Goal: Contribute content

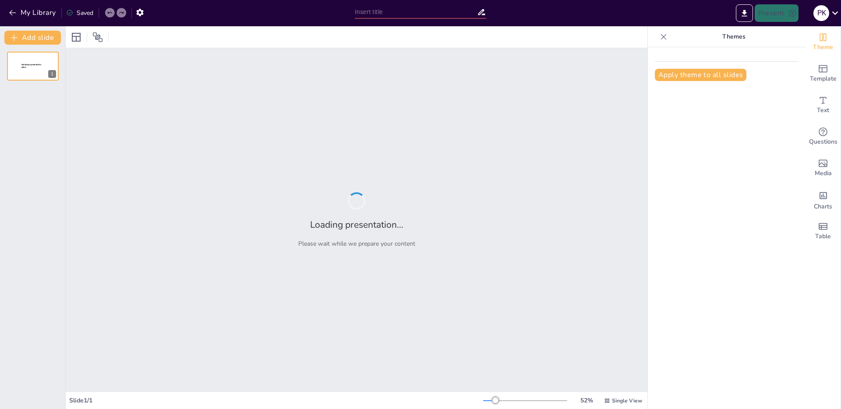
type input "Leven met Epilepsie: Impact op Kinderen en Gezinnen"
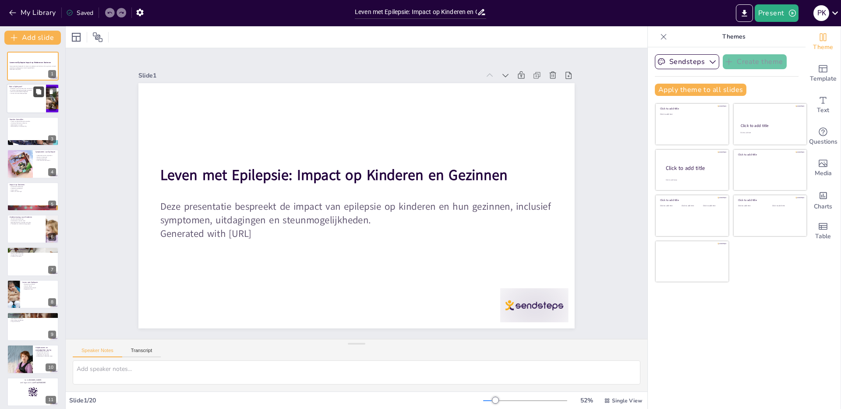
click at [41, 92] on icon at bounding box center [38, 92] width 6 height 6
type textarea "Epilepsie is niet zomaar een ziekte, het is een neurologische aandoening die de…"
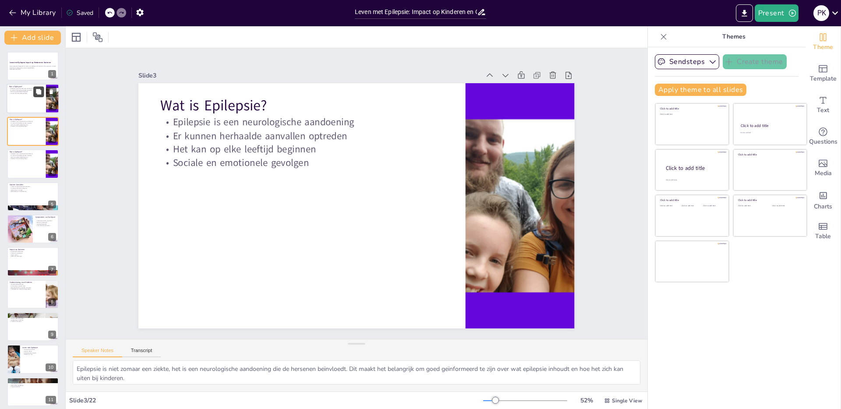
checkbox input "true"
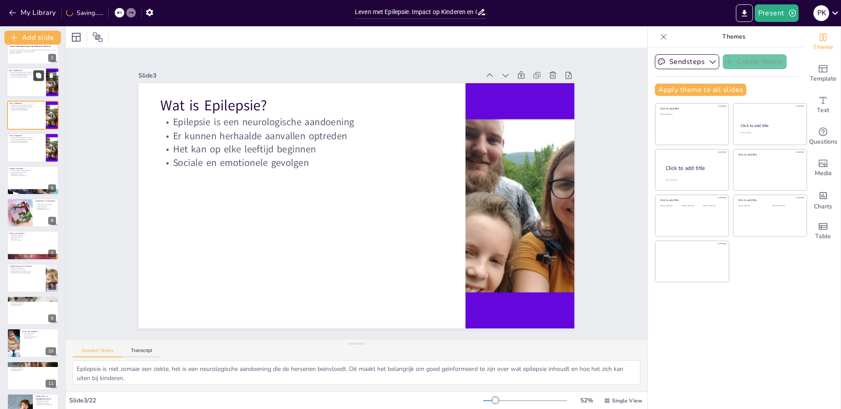
checkbox input "true"
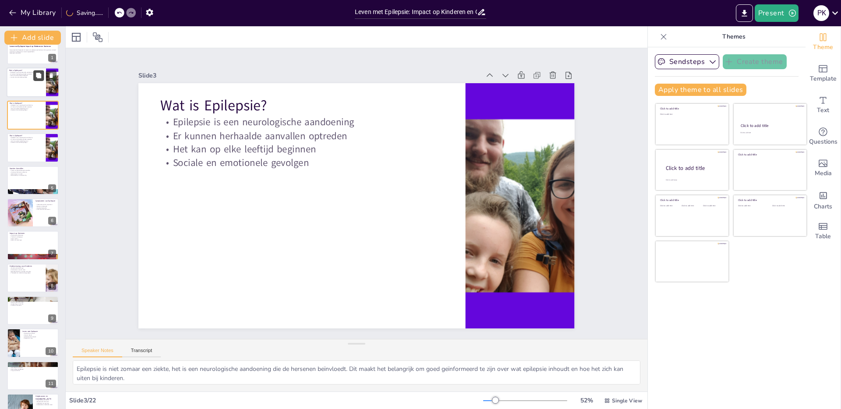
scroll to position [18, 0]
checkbox input "true"
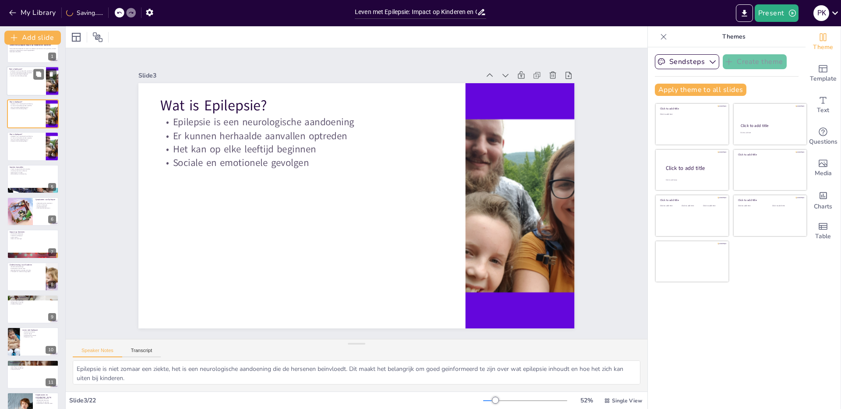
checkbox input "true"
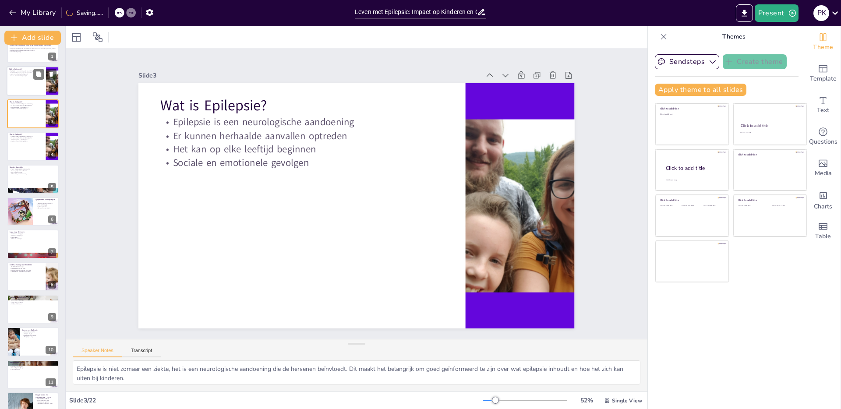
checkbox input "true"
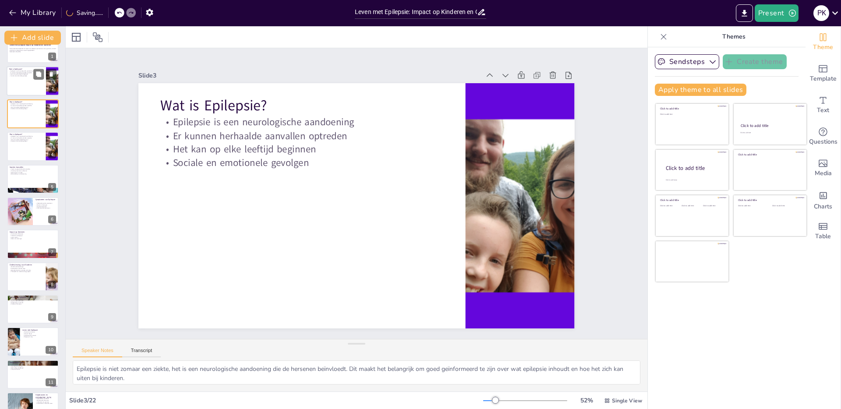
checkbox input "true"
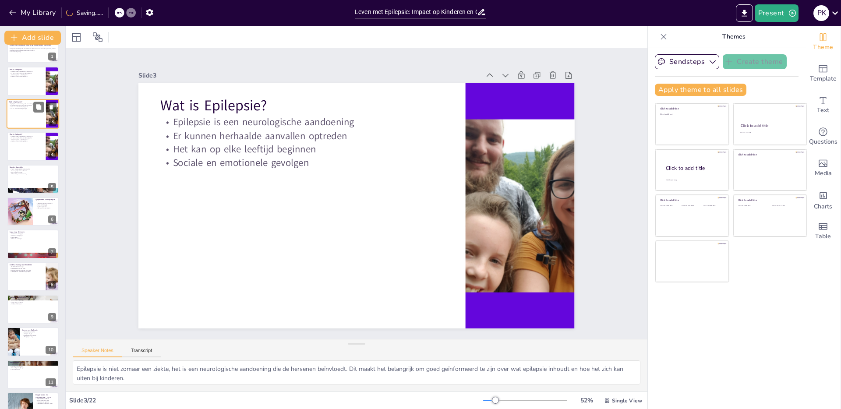
checkbox input "true"
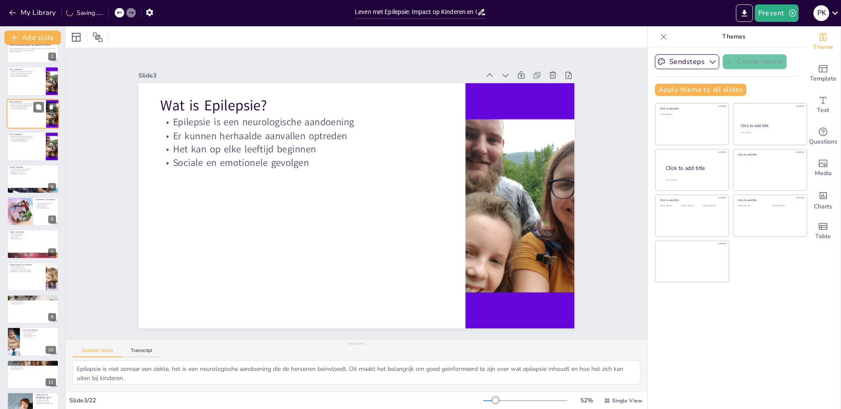
checkbox input "true"
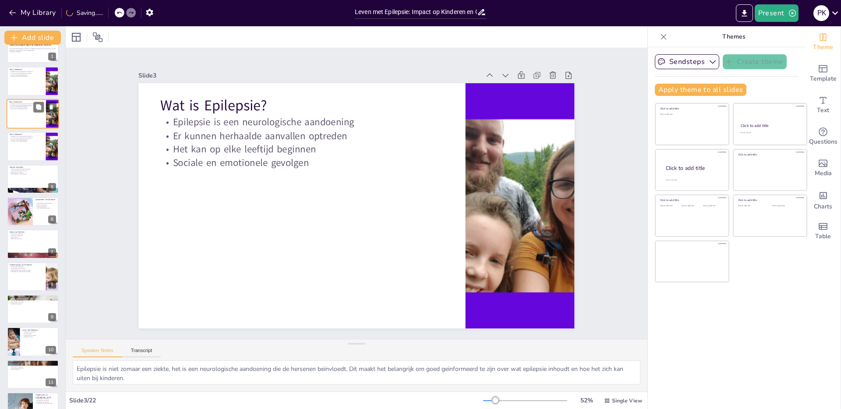
checkbox input "true"
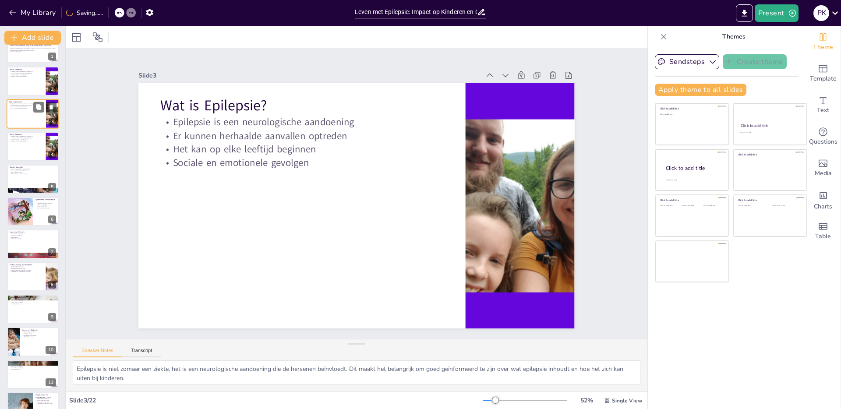
checkbox input "true"
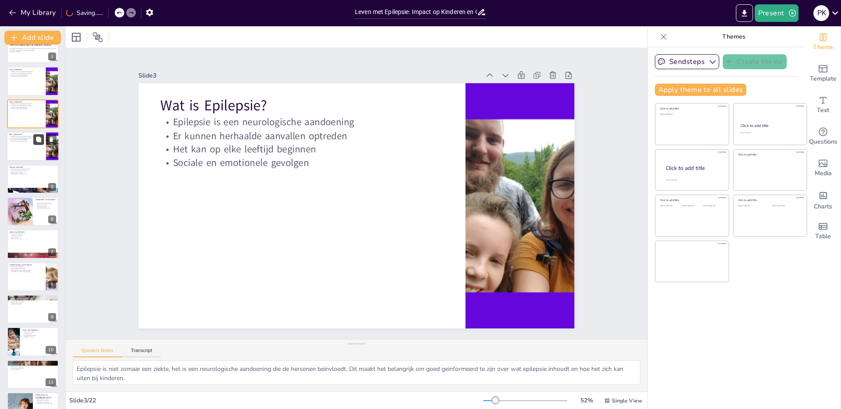
checkbox input "true"
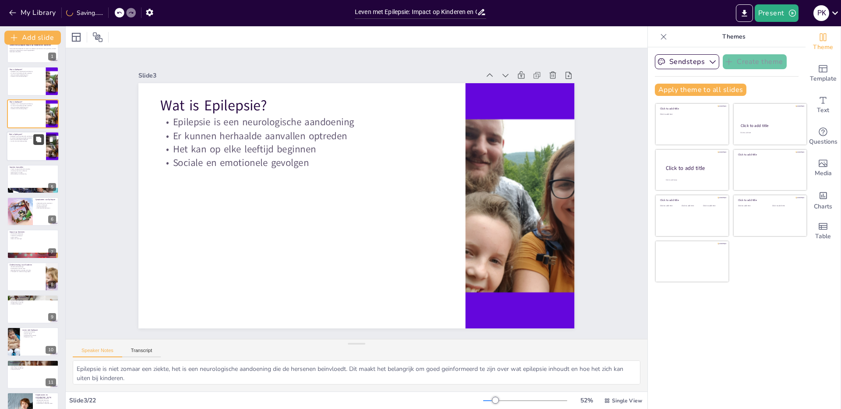
checkbox input "true"
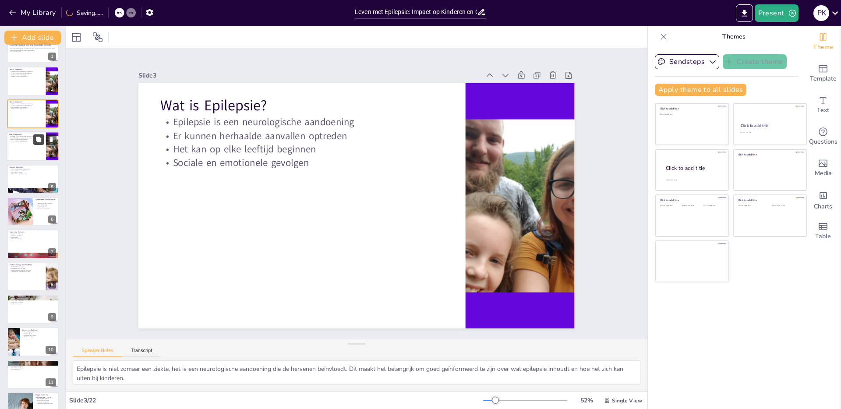
checkbox input "true"
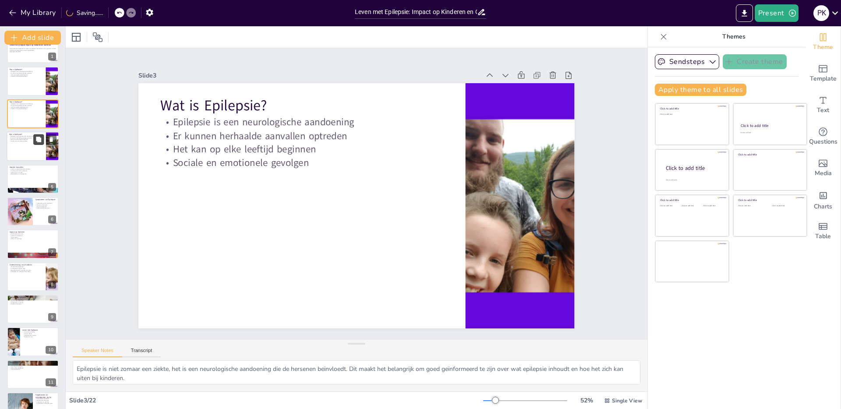
checkbox input "true"
click at [40, 141] on icon at bounding box center [38, 139] width 5 height 5
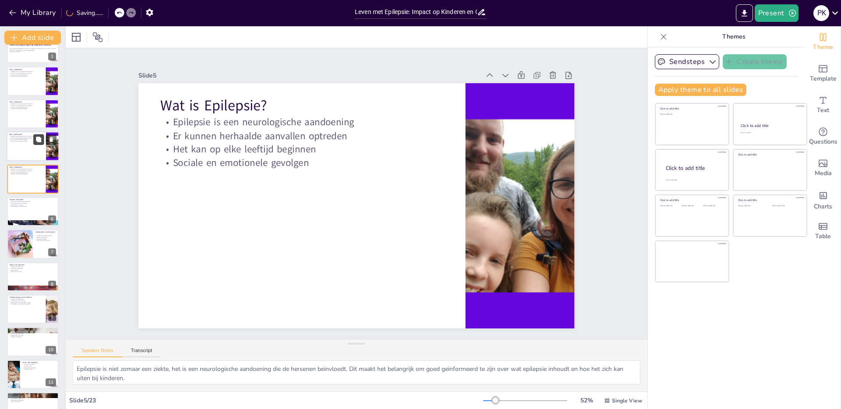
scroll to position [0, 0]
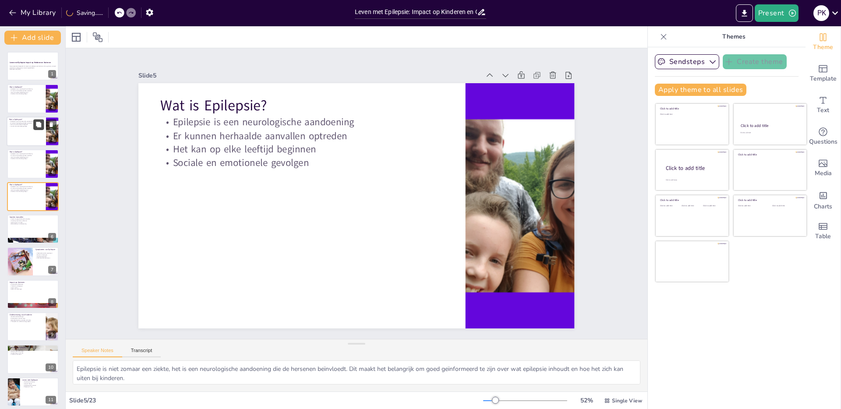
checkbox input "true"
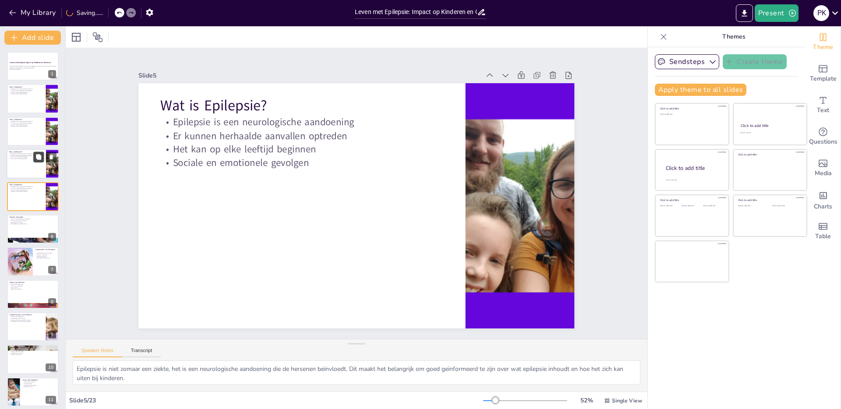
checkbox input "true"
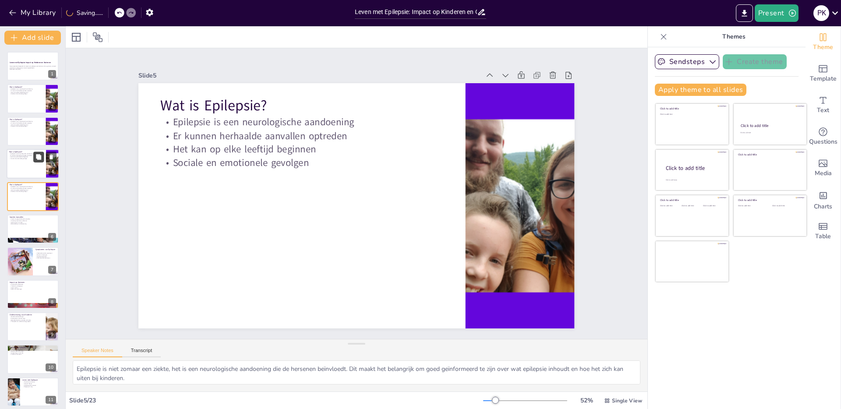
checkbox input "true"
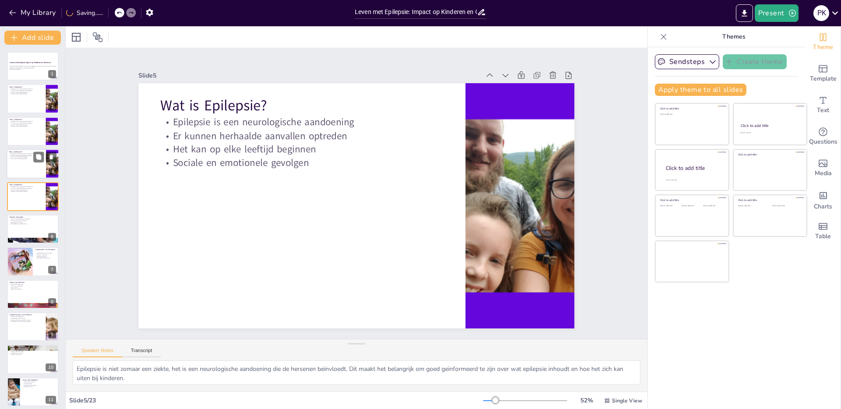
checkbox input "true"
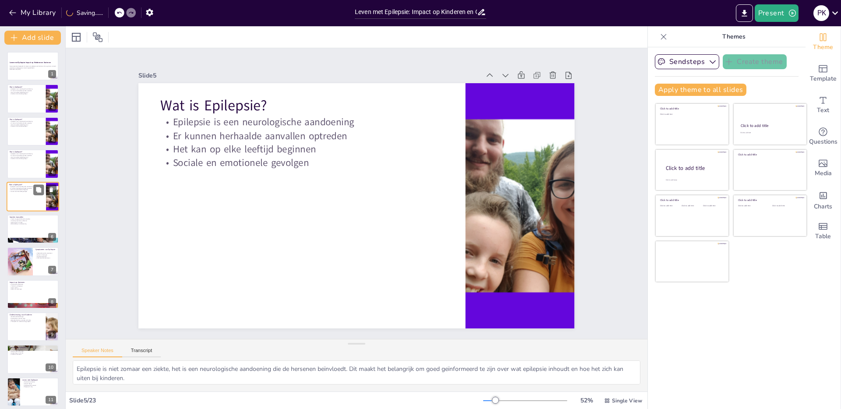
checkbox input "true"
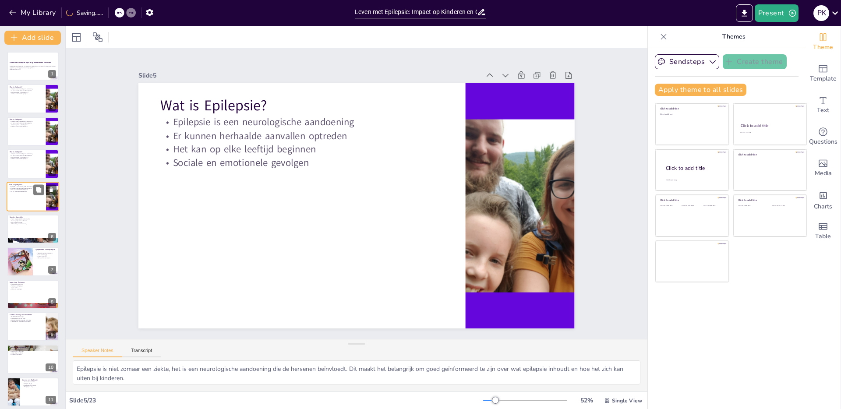
click at [36, 182] on div "Wat is Epilepsie? Epilepsie is een neurologische aandoening Er kunnen herhaalde…" at bounding box center [33, 197] width 53 height 30
checkbox input "true"
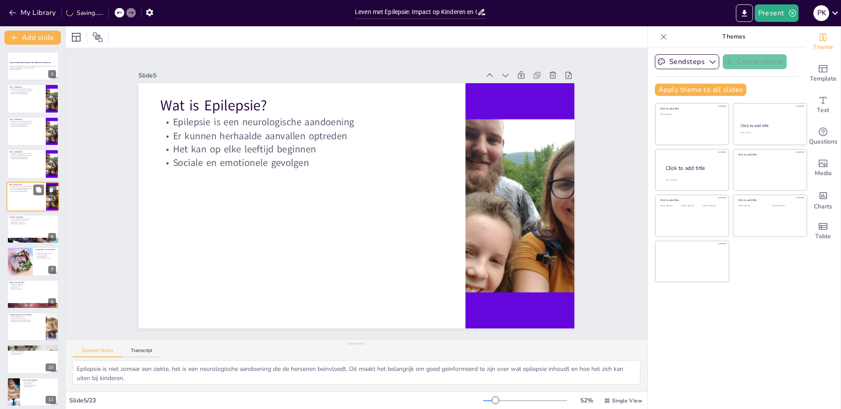
checkbox input "true"
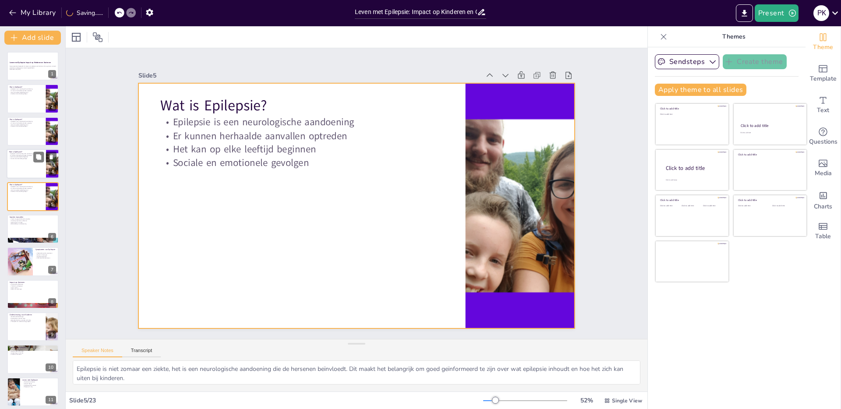
checkbox input "true"
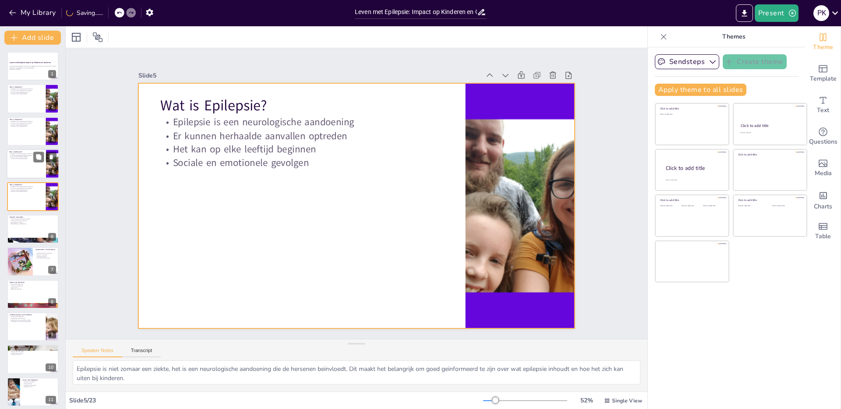
checkbox input "true"
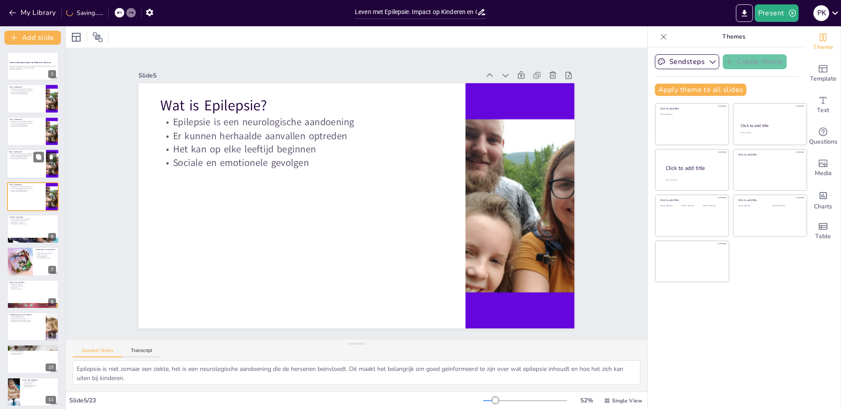
click at [35, 172] on div at bounding box center [33, 164] width 53 height 30
checkbox input "true"
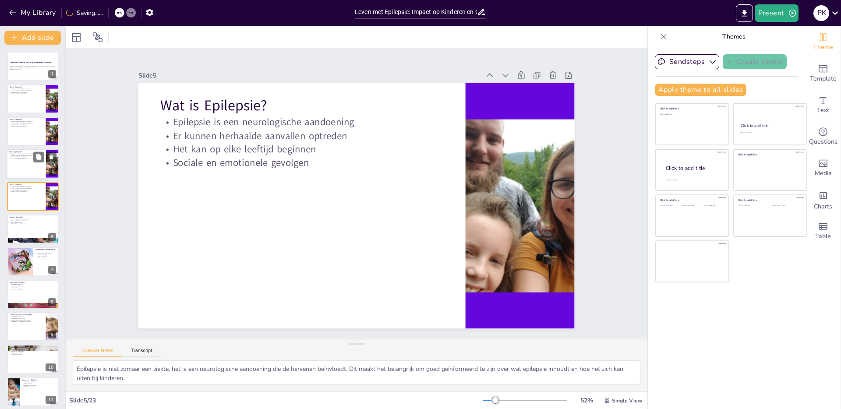
checkbox input "true"
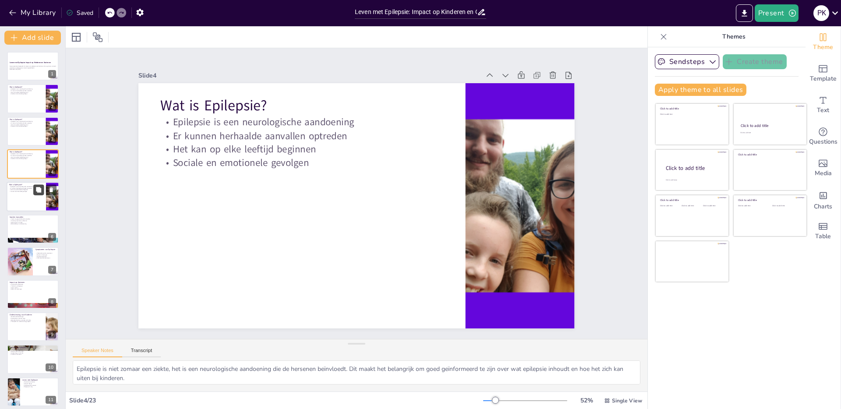
checkbox input "true"
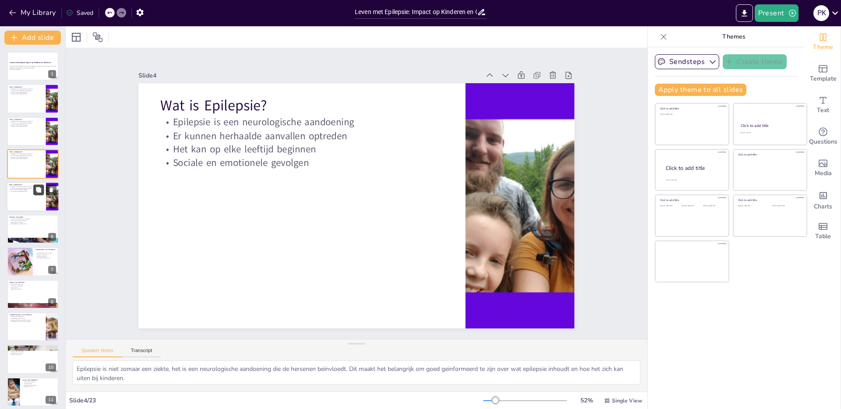
checkbox input "true"
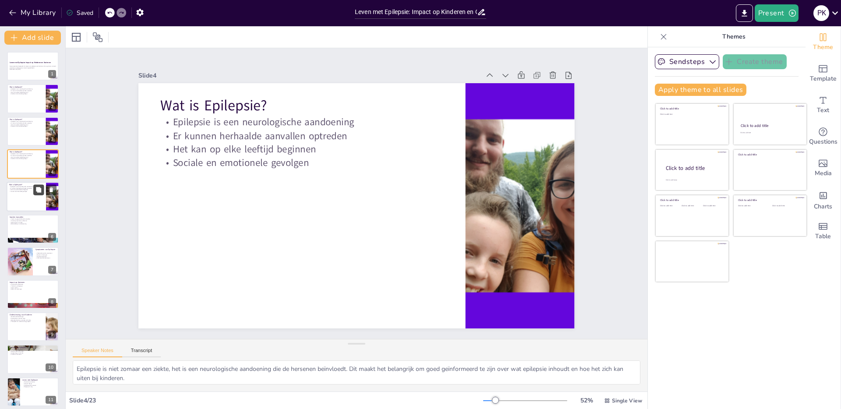
checkbox input "true"
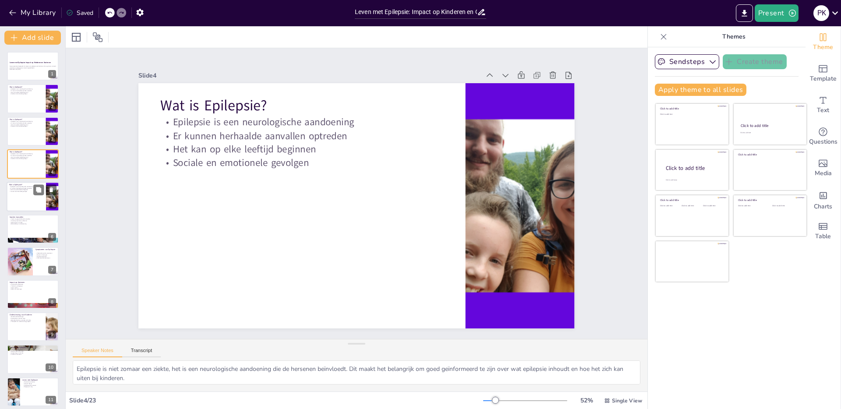
checkbox input "true"
click at [31, 196] on div at bounding box center [33, 197] width 53 height 30
checkbox input "true"
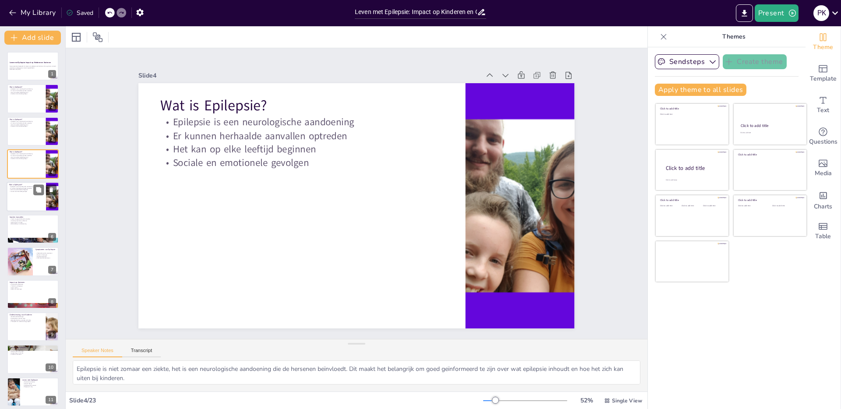
checkbox input "true"
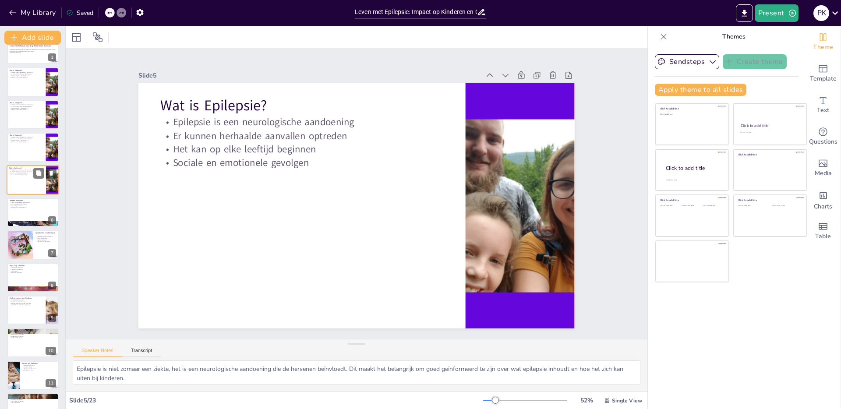
checkbox input "true"
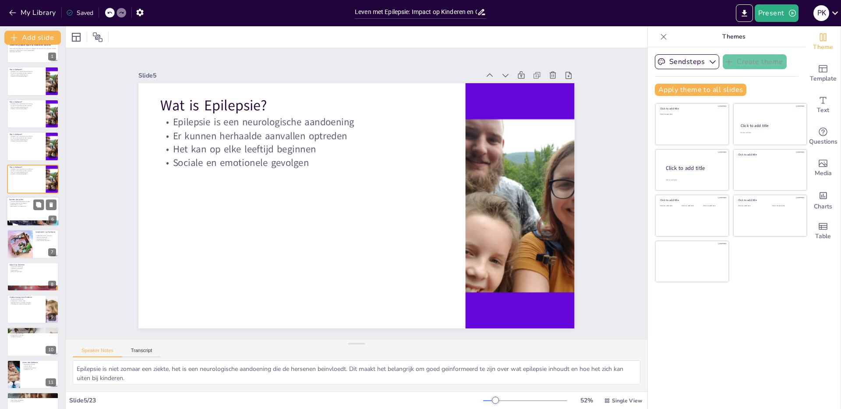
checkbox input "true"
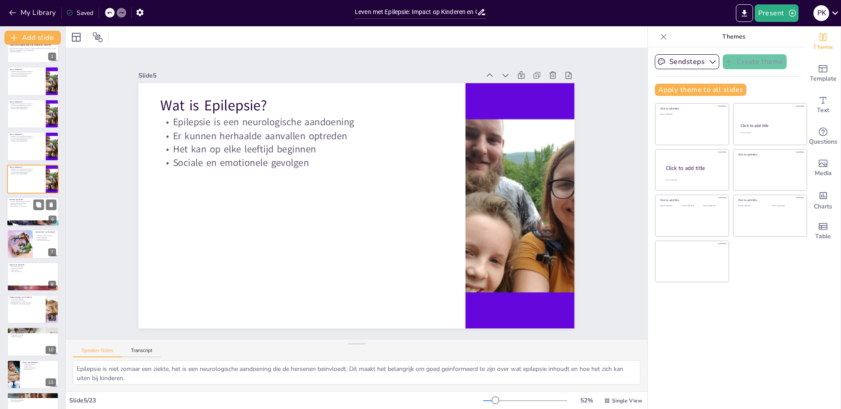
checkbox input "true"
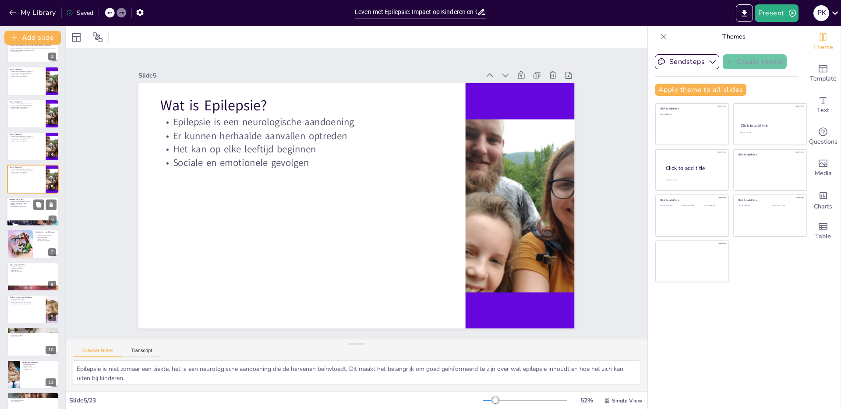
checkbox input "true"
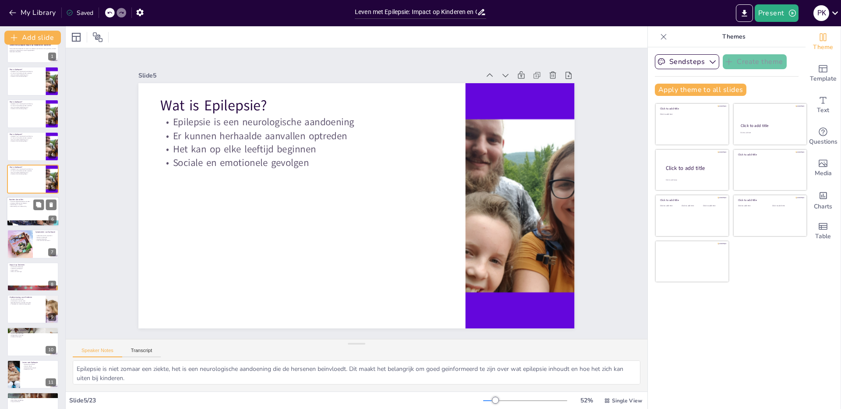
checkbox input "true"
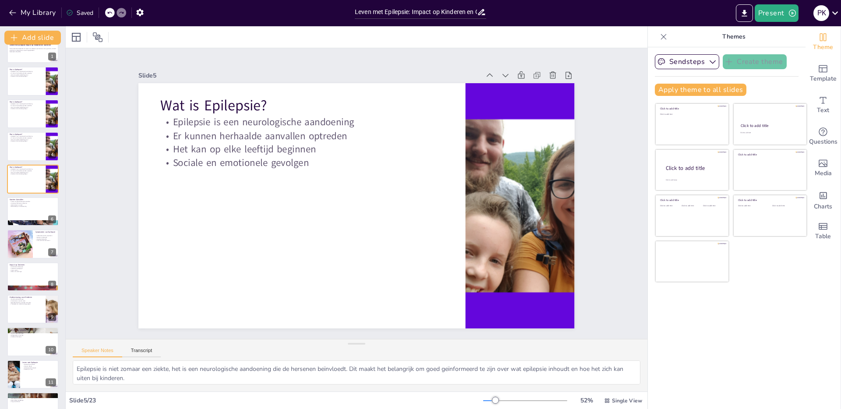
checkbox input "true"
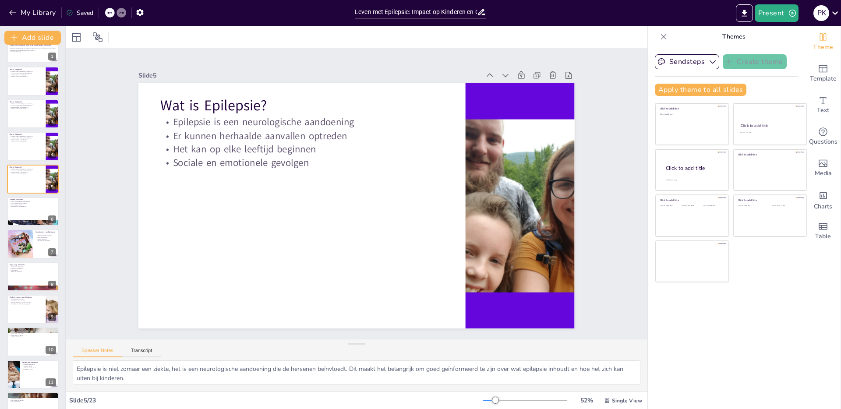
click at [26, 228] on div "Leven met Epilepsie: Impact op Kinderen en Gezinnen Deze presentatie bespreekt …" at bounding box center [32, 407] width 65 height 746
checkbox input "true"
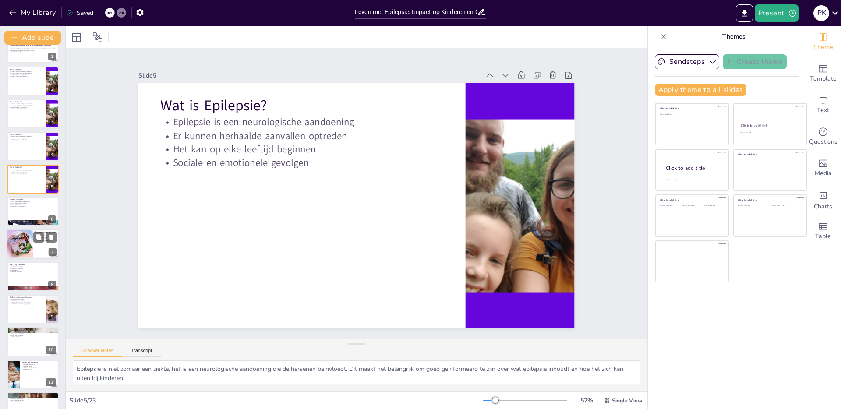
checkbox input "true"
click at [25, 238] on div at bounding box center [19, 245] width 45 height 30
type textarea "Het herkennen van veelvoorkomende symptomen van epilepsie is essentieel voor ou…"
checkbox input "true"
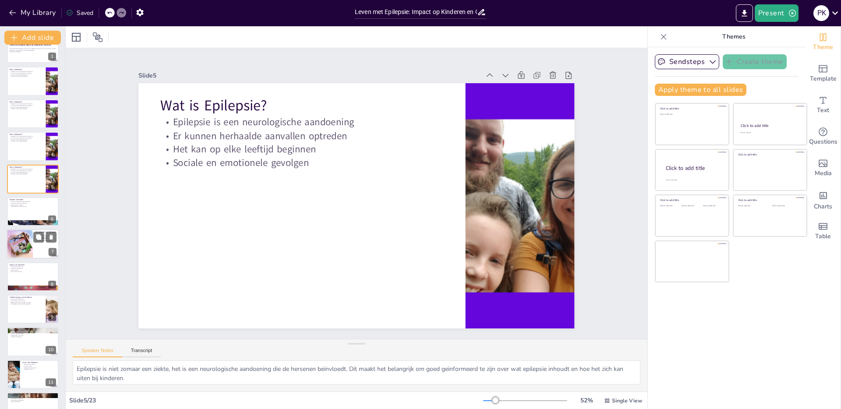
checkbox input "true"
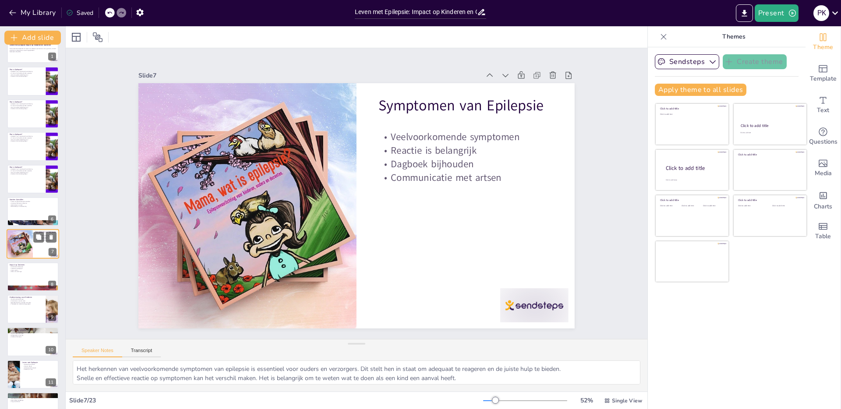
scroll to position [35, 0]
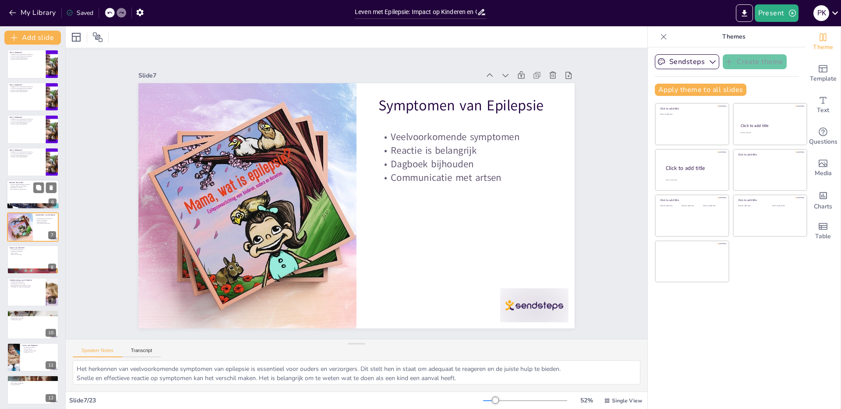
checkbox input "true"
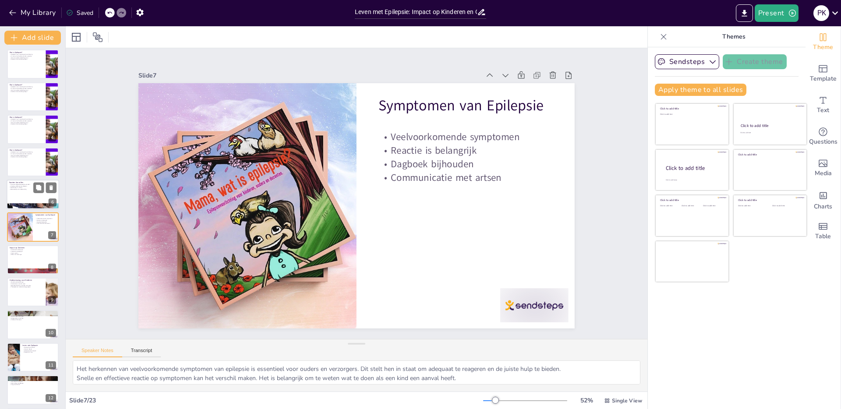
checkbox input "true"
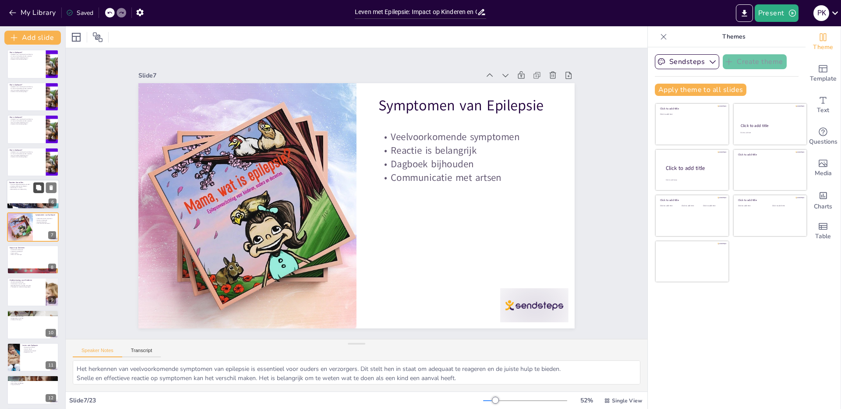
checkbox input "true"
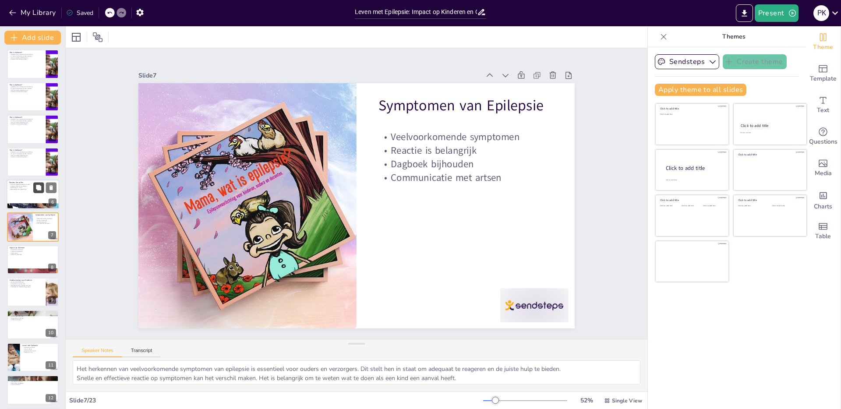
click at [36, 186] on icon at bounding box center [38, 187] width 6 height 6
type textarea "Het is essentieel om te begrijpen dat er verschillende soorten aanvallen zijn, …"
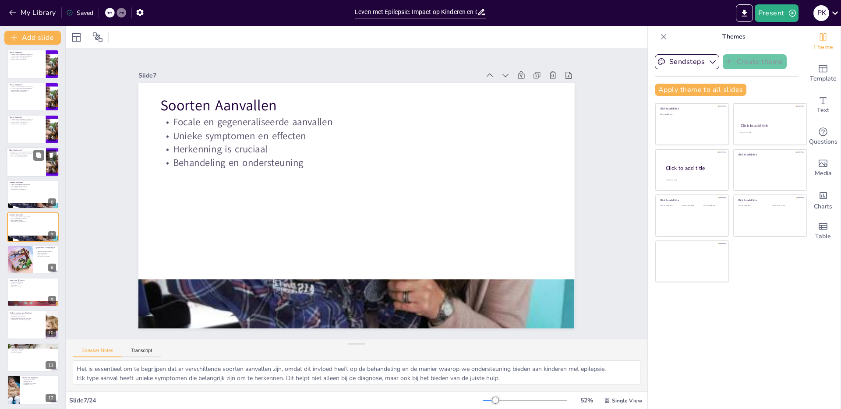
checkbox input "true"
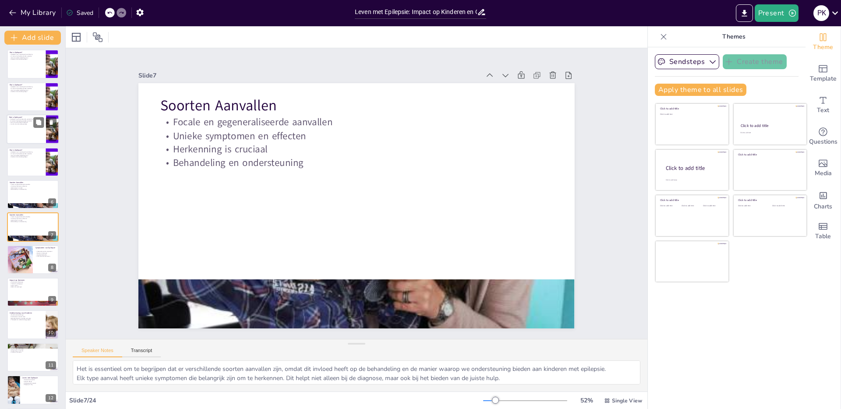
click at [28, 166] on div at bounding box center [33, 162] width 52 height 29
type textarea "Epilepsie is niet zomaar een ziekte, het is een neurologische aandoening die de…"
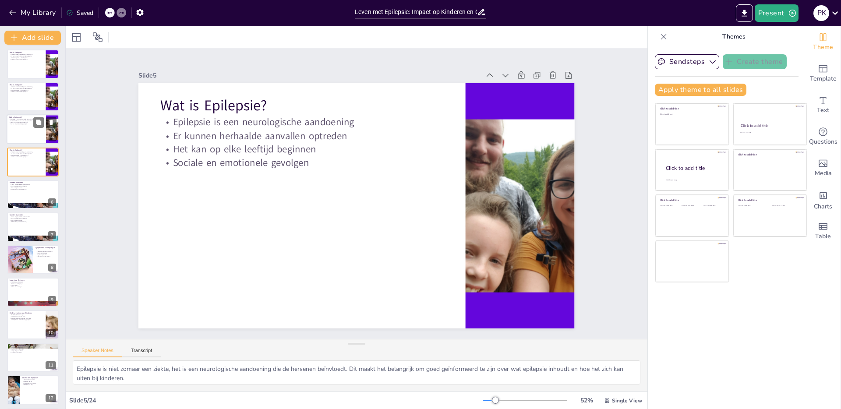
scroll to position [0, 0]
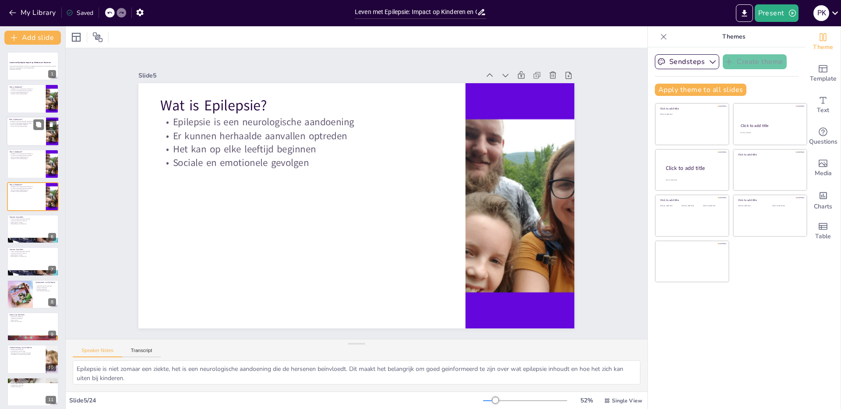
click at [20, 129] on div at bounding box center [33, 132] width 53 height 30
click at [20, 124] on p "Het kan op elke leeftijd beginnen" at bounding box center [26, 125] width 34 height 2
click at [25, 98] on div at bounding box center [33, 99] width 53 height 30
click at [26, 138] on div at bounding box center [33, 132] width 53 height 30
click at [18, 174] on div at bounding box center [33, 164] width 53 height 30
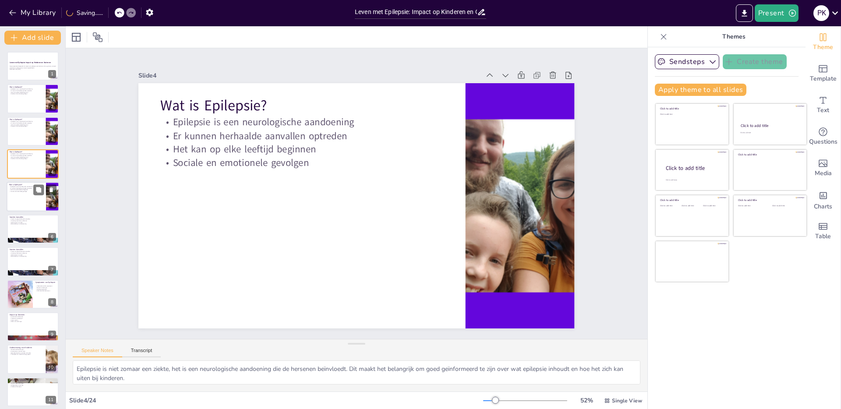
click at [23, 195] on div at bounding box center [33, 197] width 53 height 30
click at [25, 230] on div at bounding box center [33, 229] width 53 height 30
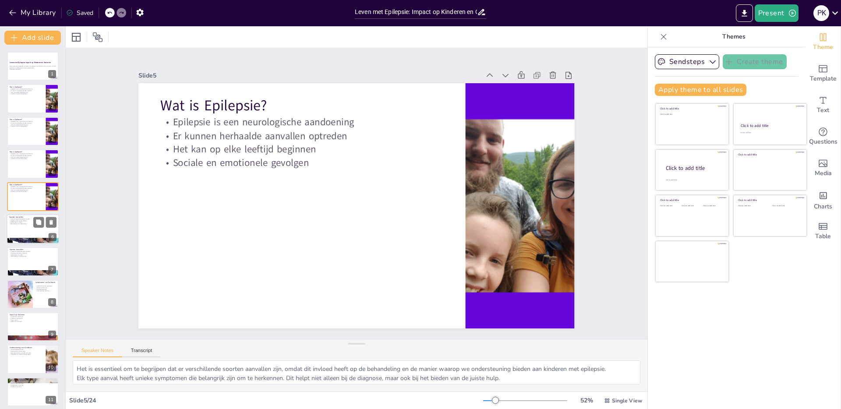
scroll to position [2, 0]
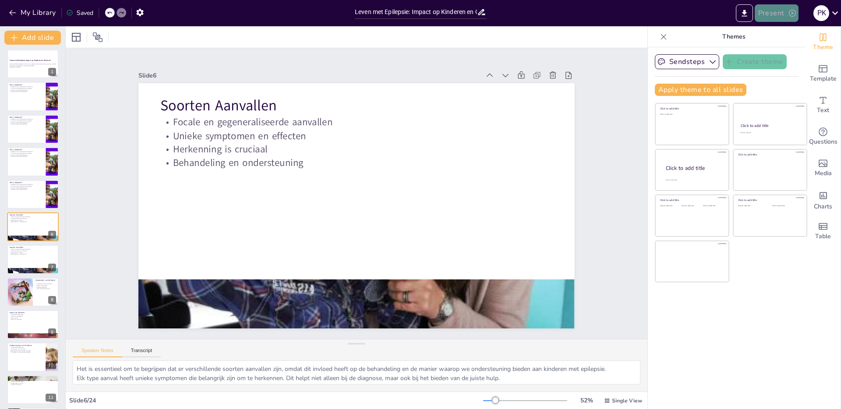
click at [784, 15] on button "Present" at bounding box center [777, 13] width 44 height 18
click at [783, 50] on li "Play presentation" at bounding box center [790, 54] width 69 height 14
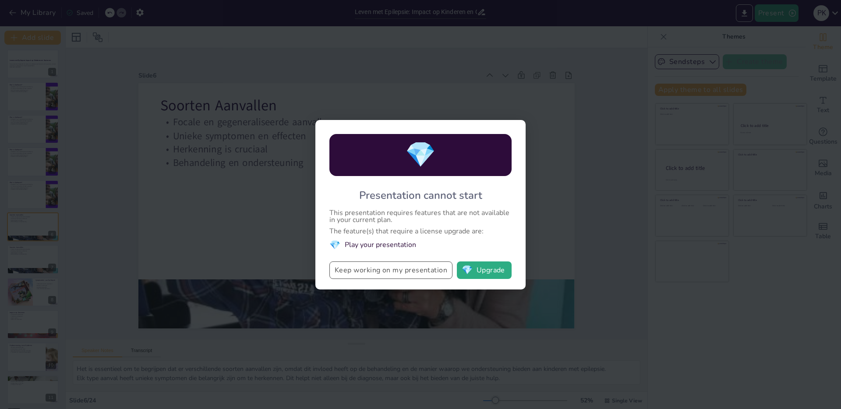
click at [387, 272] on button "Keep working on my presentation" at bounding box center [390, 271] width 123 height 18
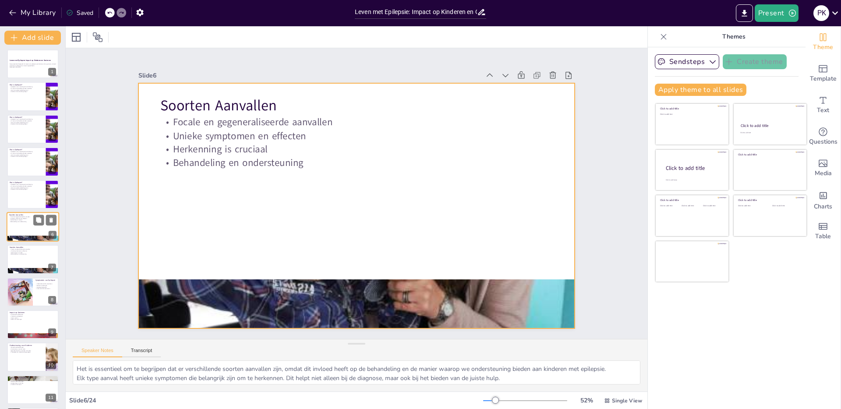
click at [29, 228] on div at bounding box center [33, 227] width 53 height 30
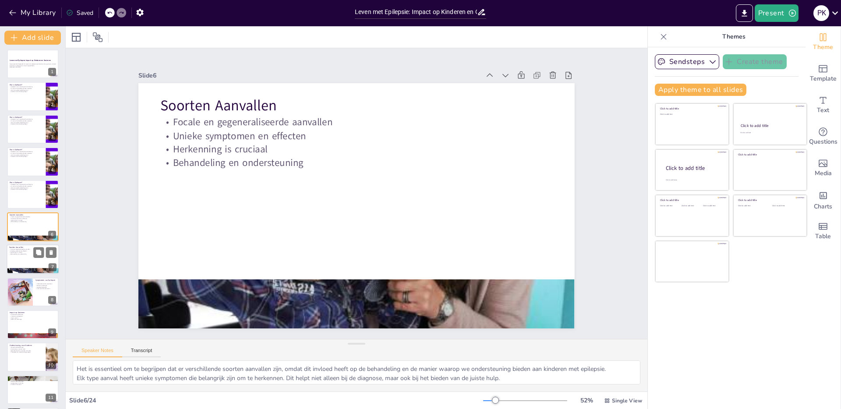
click at [31, 266] on div at bounding box center [33, 260] width 53 height 30
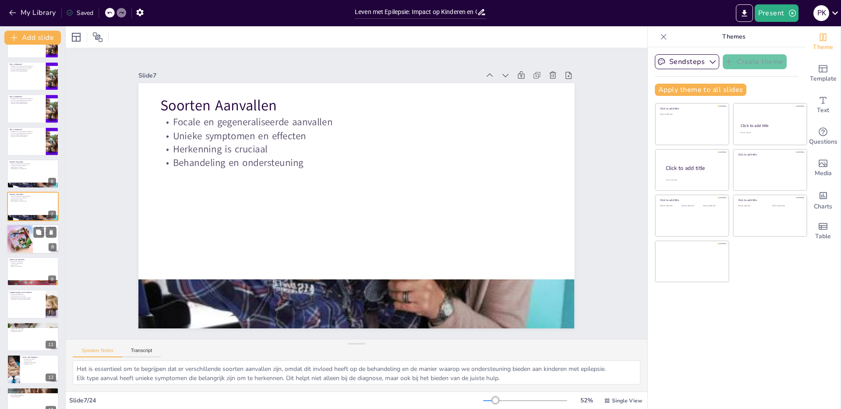
click at [20, 241] on div at bounding box center [19, 239] width 45 height 30
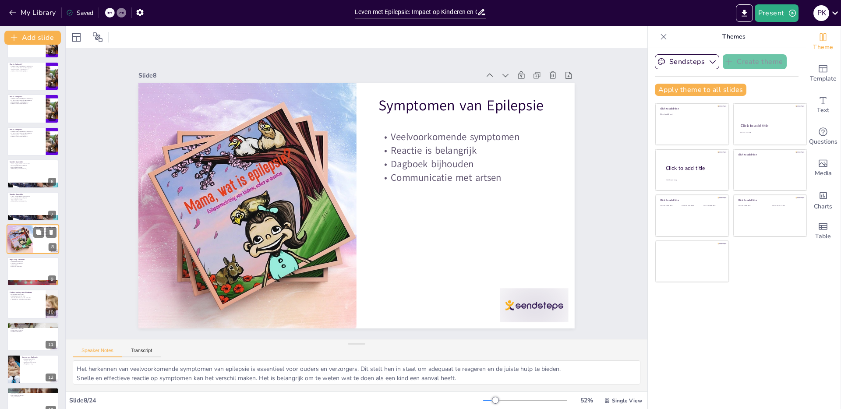
scroll to position [67, 0]
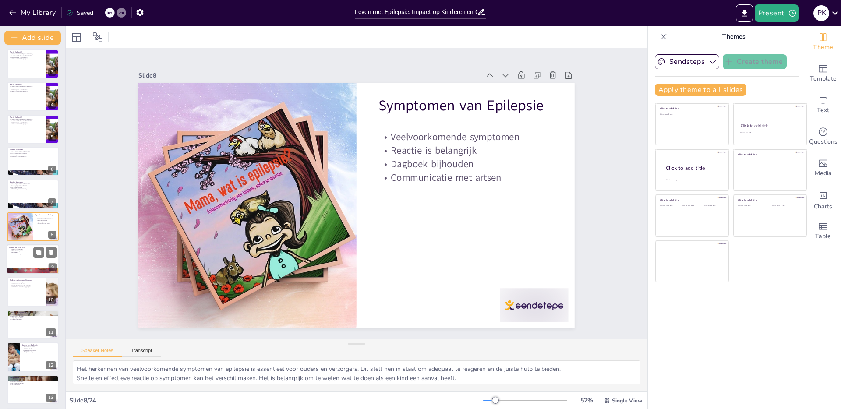
click at [37, 259] on div at bounding box center [33, 259] width 53 height 30
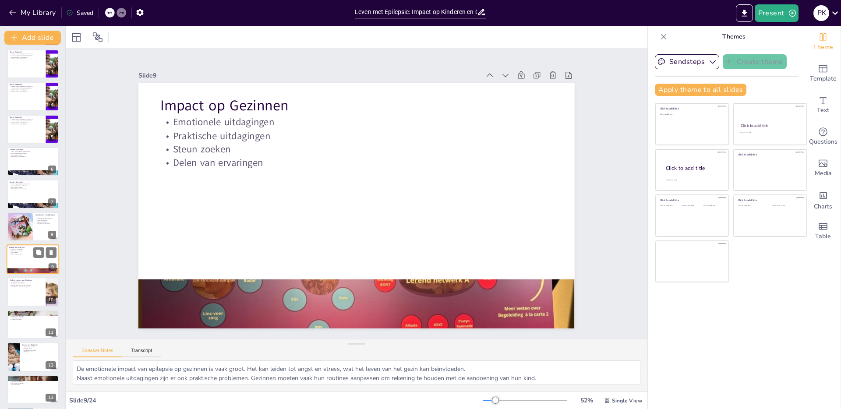
scroll to position [100, 0]
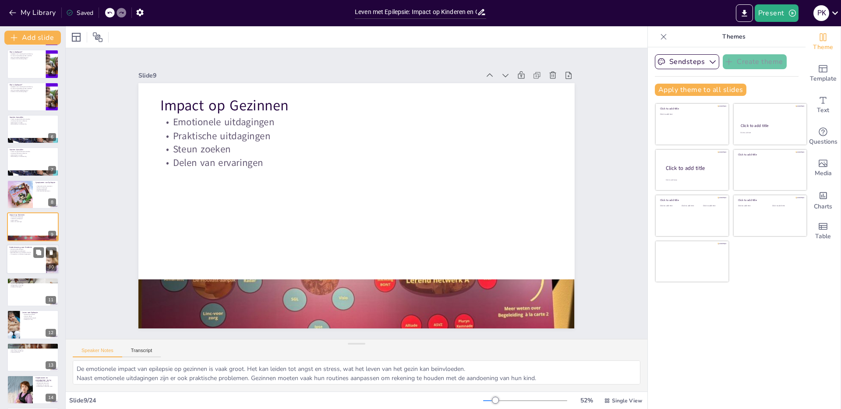
click at [26, 258] on div at bounding box center [33, 260] width 53 height 30
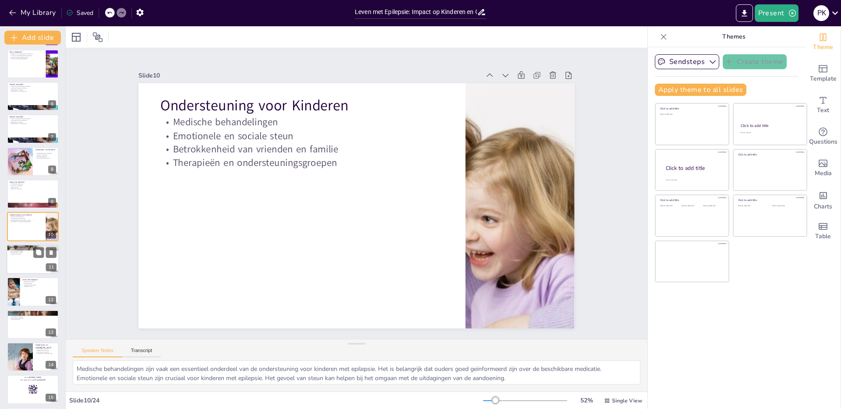
click at [19, 262] on div at bounding box center [33, 259] width 53 height 30
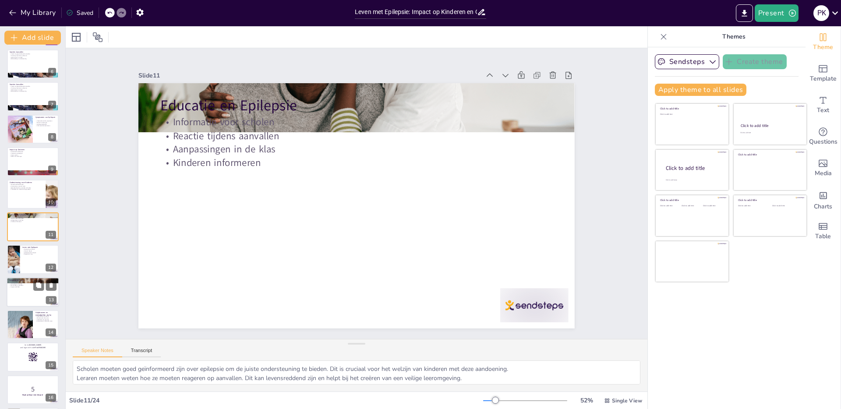
click at [18, 288] on div at bounding box center [33, 292] width 53 height 30
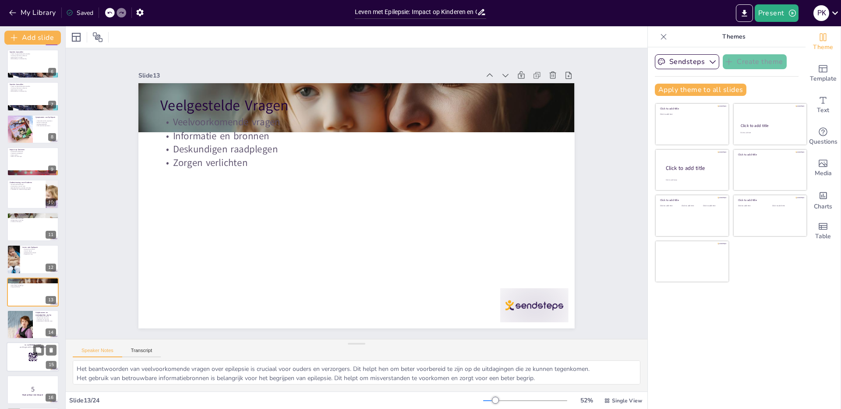
scroll to position [230, 0]
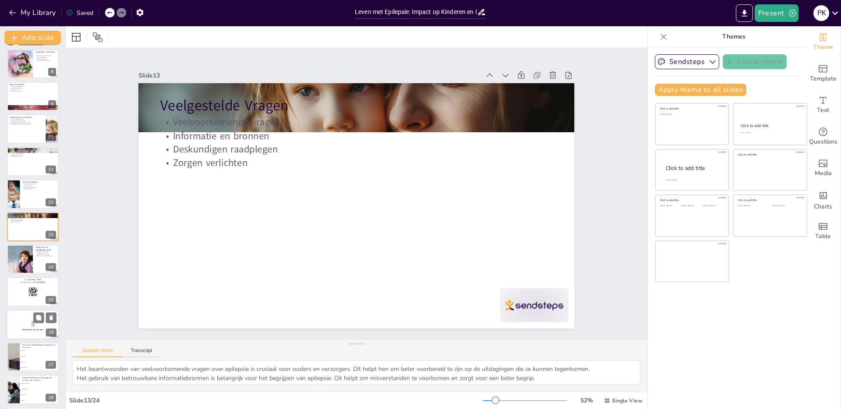
click at [16, 324] on p "5" at bounding box center [32, 324] width 47 height 10
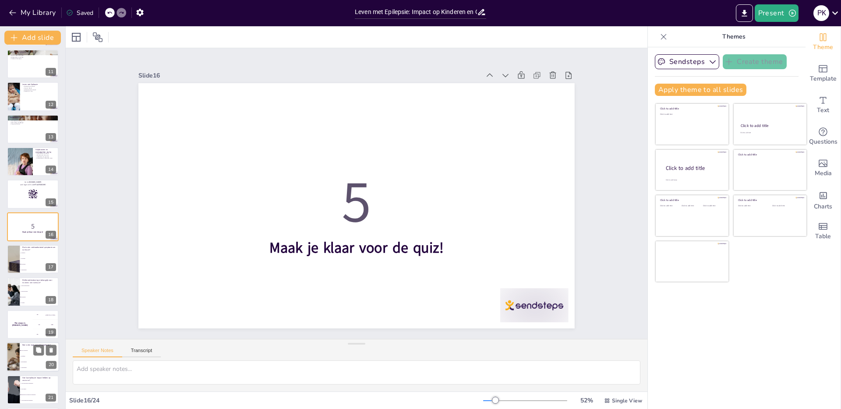
click at [20, 357] on li "Hoofdpijn" at bounding box center [39, 357] width 39 height 6
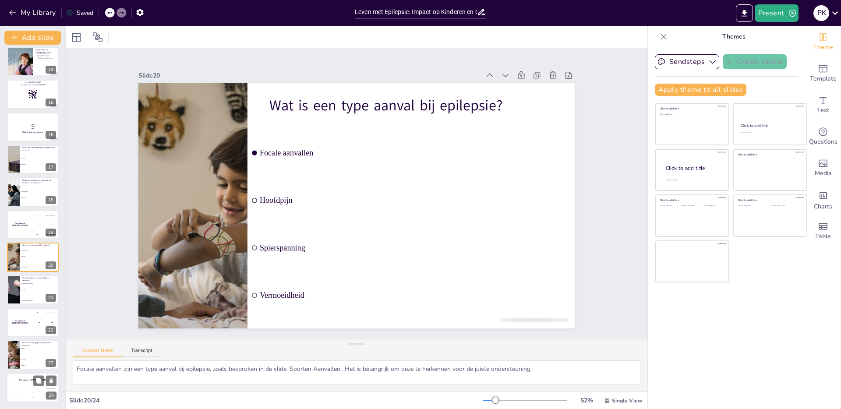
click at [22, 385] on div "The winner is [PERSON_NAME]" at bounding box center [33, 380] width 53 height 15
